Goal: Task Accomplishment & Management: Complete application form

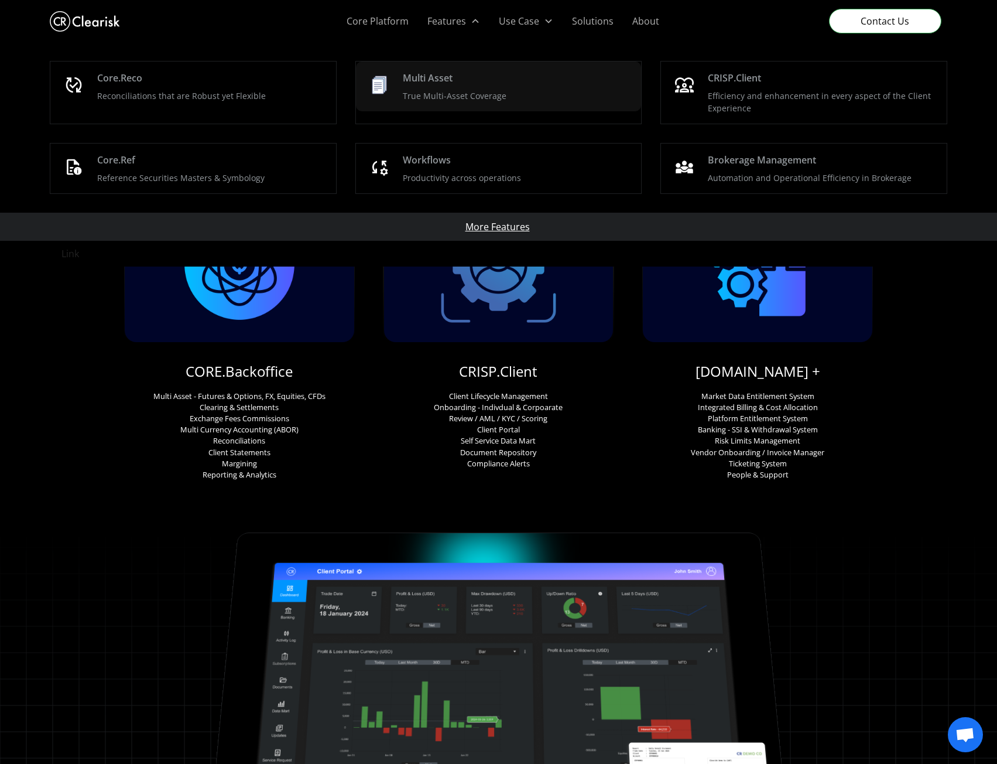
click at [442, 106] on link "Multi Asset True Multi-Asset Coverage" at bounding box center [499, 86] width 286 height 50
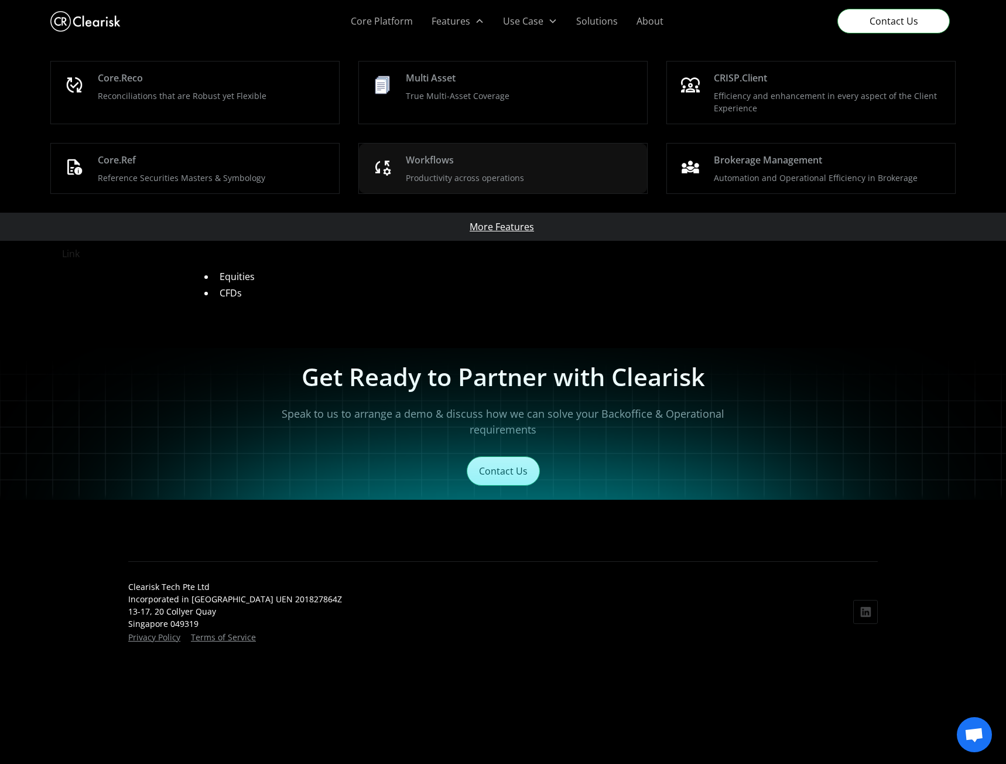
click at [522, 171] on div "Workflows Productivity across operations" at bounding box center [522, 168] width 232 height 31
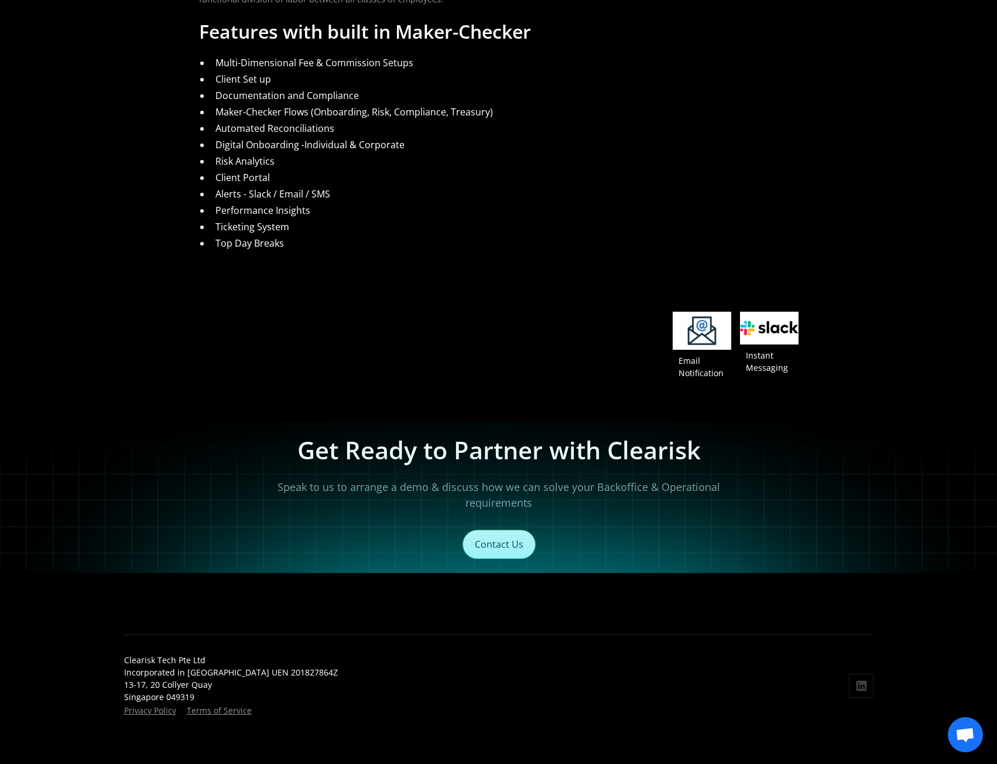
scroll to position [413, 0]
click at [497, 546] on link "Contact Us" at bounding box center [498, 543] width 73 height 29
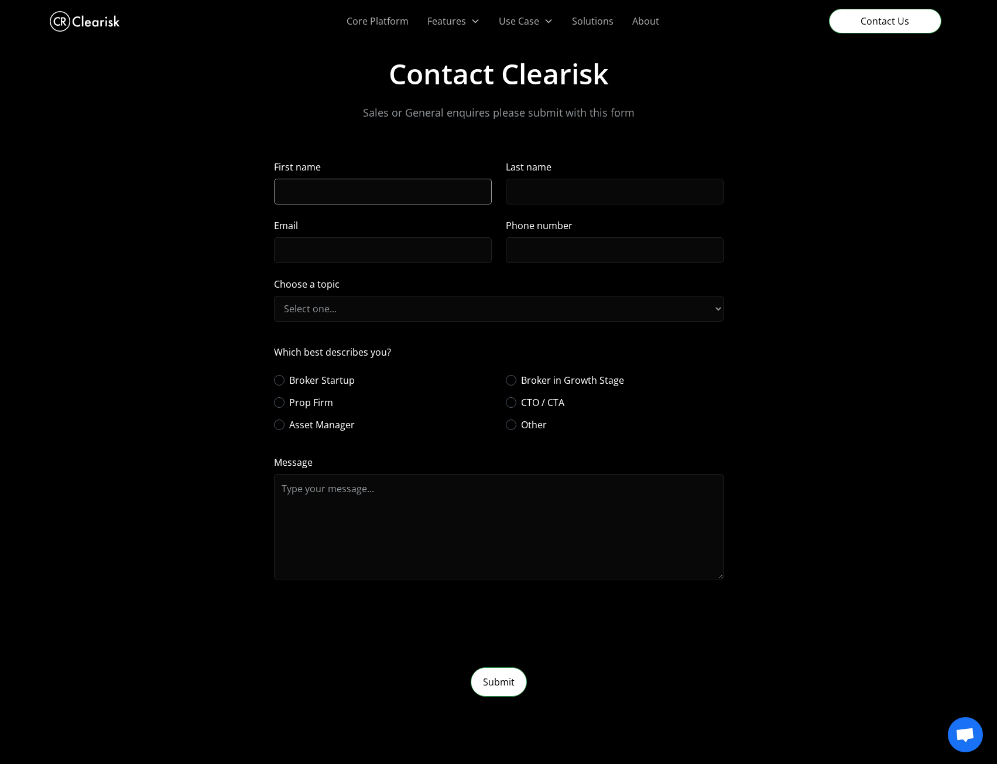
click at [361, 194] on input "First name" at bounding box center [383, 192] width 218 height 26
type input "JP"
type input "Joseph"
type input "0501818678"
click at [361, 253] on input "Email" at bounding box center [383, 250] width 218 height 26
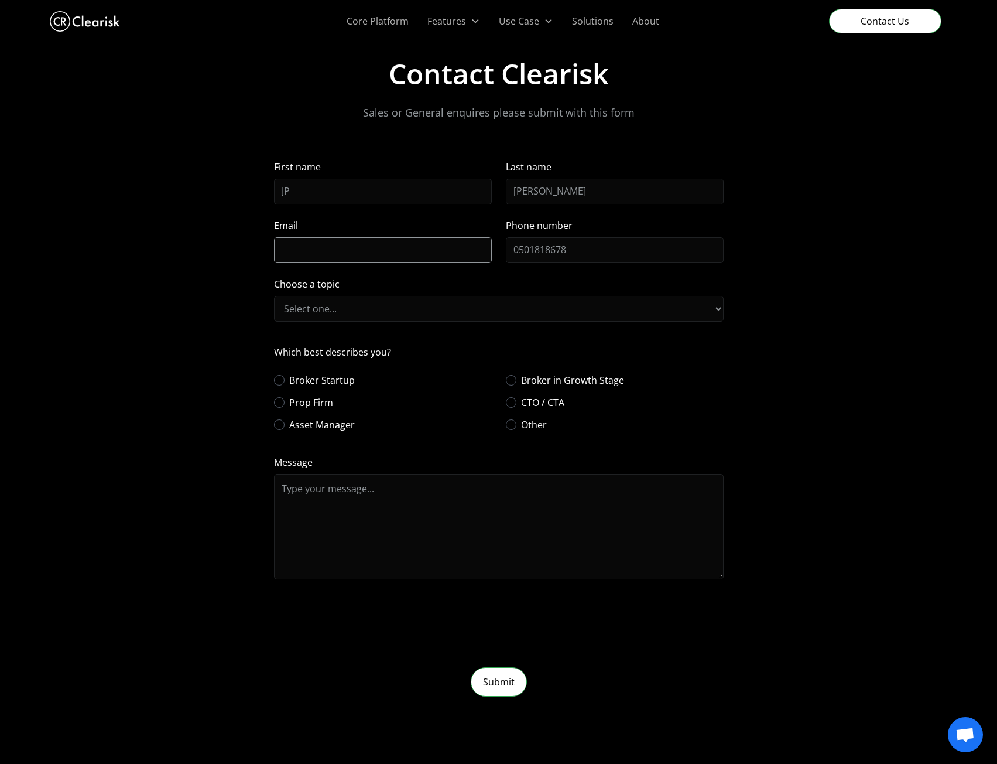
type input "jp.joseph@aquillanummus.ae"
click at [310, 309] on select "Select one... Post Trade Trade Accounting Client Management Workflows" at bounding box center [499, 309] width 450 height 26
select select "First"
click at [274, 296] on select "Select one... Post Trade Trade Accounting Client Management Workflows" at bounding box center [499, 309] width 450 height 26
click at [299, 424] on span "Asset Manager" at bounding box center [322, 425] width 66 height 14
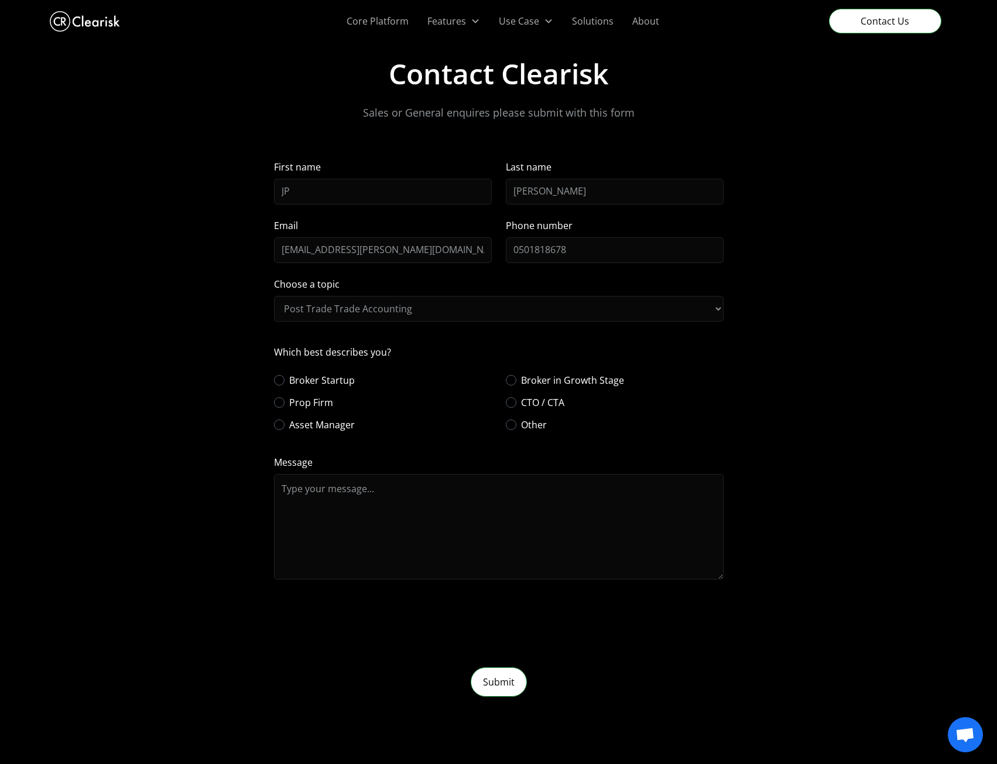
click at [292, 424] on input "Asset Manager" at bounding box center [289, 424] width 8 height 8
radio input "true"
click at [495, 686] on input "Submit" at bounding box center [499, 681] width 56 height 29
click at [271, 489] on div "Contact Clearisk Sales or General enquires please submit with this form First n…" at bounding box center [498, 377] width 997 height 640
click at [307, 491] on textarea "Message" at bounding box center [499, 526] width 450 height 105
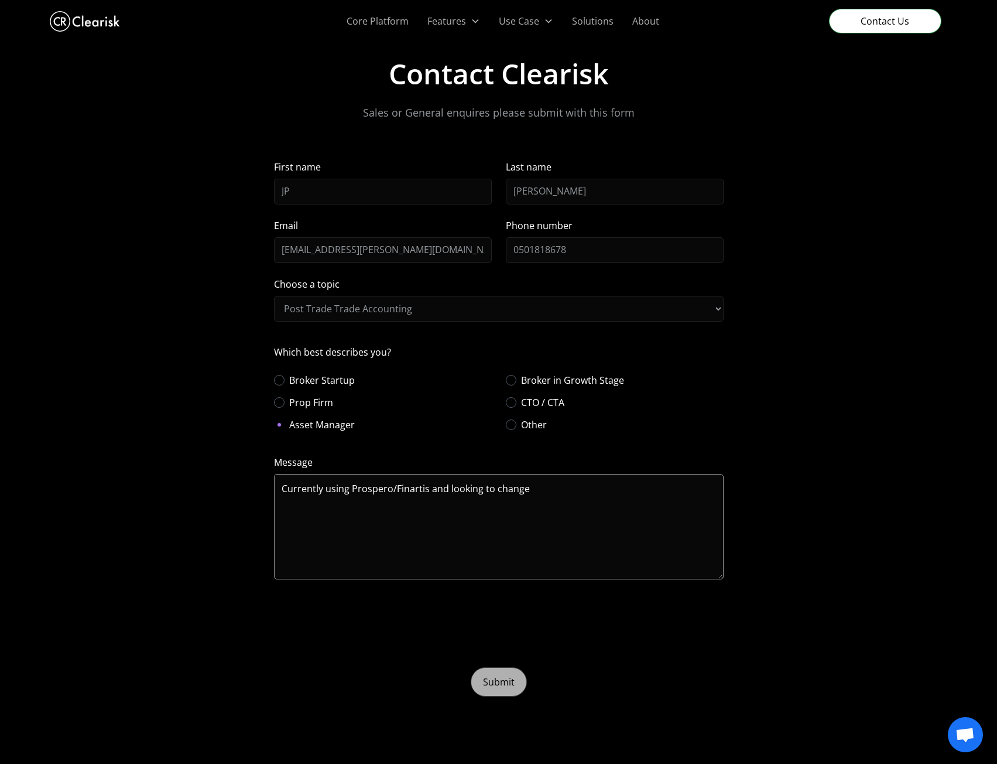
type textarea "Currently using Prospero/Finartis and looking to change"
click at [515, 683] on input "Submit" at bounding box center [499, 681] width 56 height 29
type input "Please wait..."
